Goal: Learn about a topic

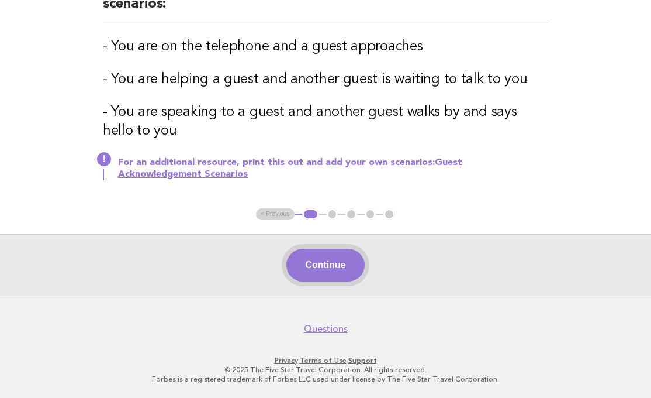
click at [320, 268] on button "Continue" at bounding box center [326, 265] width 78 height 33
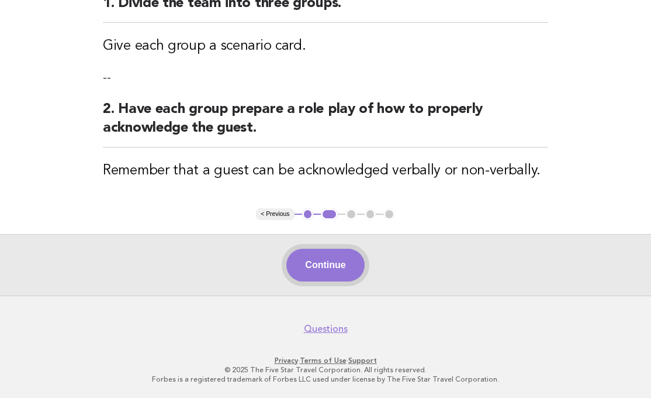
click at [336, 253] on button "Continue" at bounding box center [326, 265] width 78 height 33
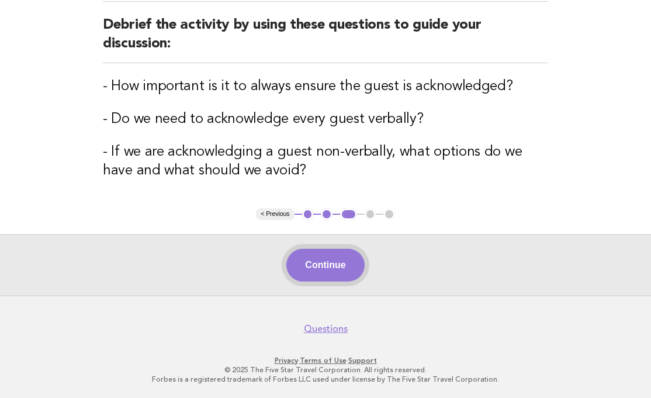
click at [324, 265] on button "Continue" at bounding box center [326, 265] width 78 height 33
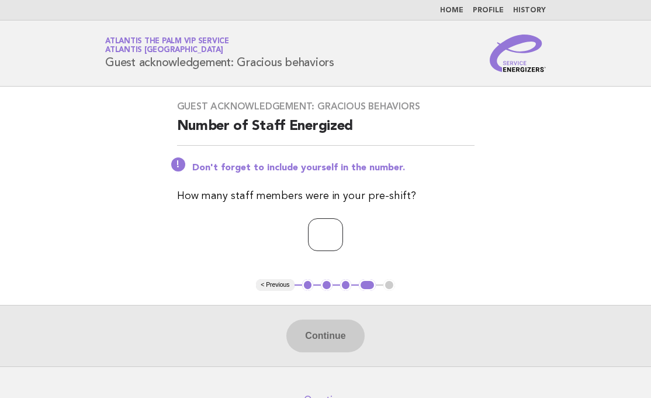
click at [336, 230] on input "number" at bounding box center [325, 234] width 35 height 33
type input "*"
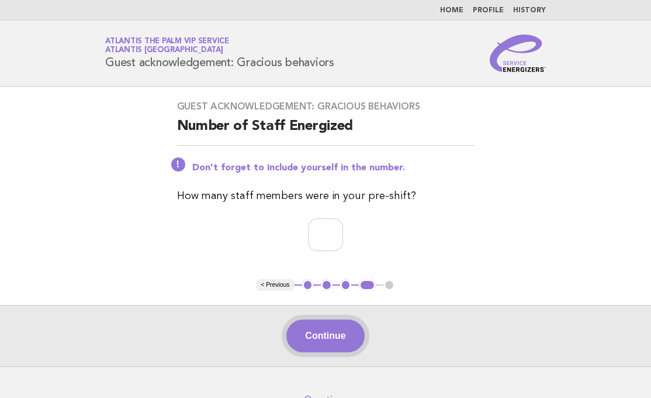
click at [326, 325] on button "Continue" at bounding box center [326, 335] width 78 height 33
